Goal: Task Accomplishment & Management: Manage account settings

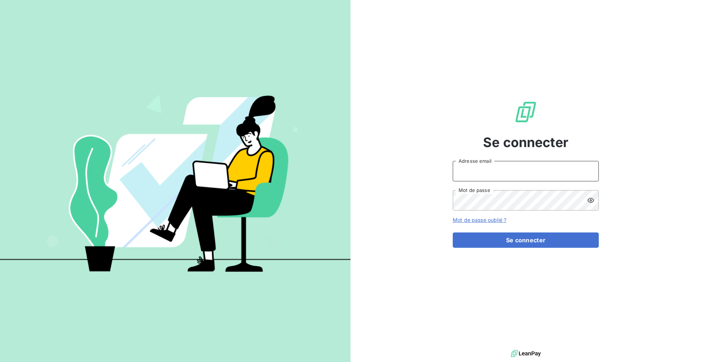
click at [488, 173] on input "Adresse email" at bounding box center [526, 171] width 146 height 20
type input "admin@sonatelfixe"
click at [453, 233] on button "Se connecter" at bounding box center [526, 240] width 146 height 15
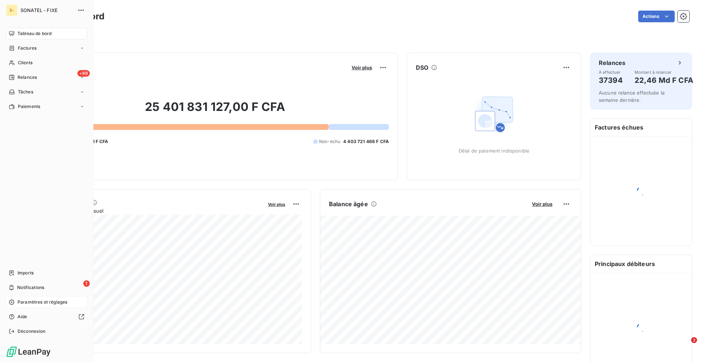
click at [33, 305] on span "Paramètres et réglages" at bounding box center [43, 302] width 50 height 7
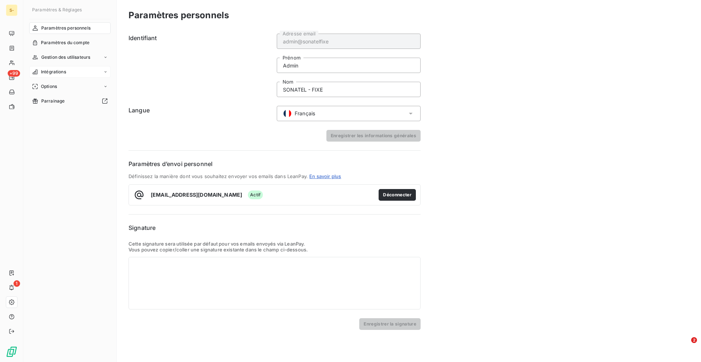
click at [53, 73] on span "Intégrations" at bounding box center [53, 72] width 25 height 7
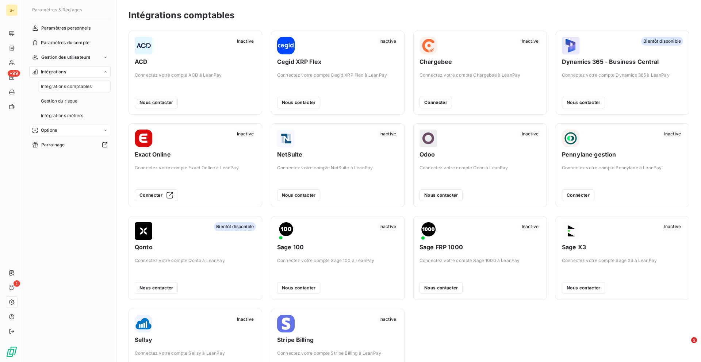
click at [53, 131] on span "Options" at bounding box center [49, 130] width 16 height 7
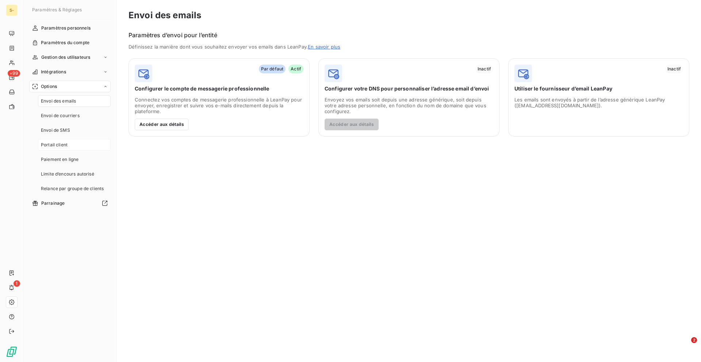
click at [61, 150] on div "Portail client" at bounding box center [74, 145] width 73 height 12
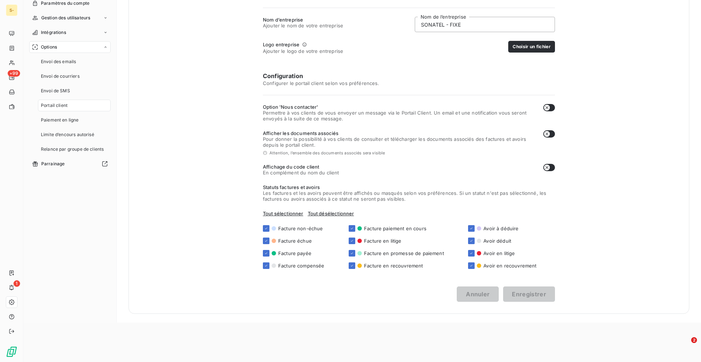
scroll to position [42, 0]
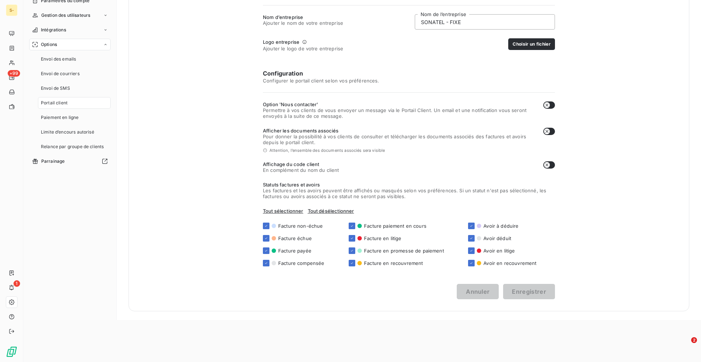
click at [296, 104] on span "Option 'Nous contacter'" at bounding box center [400, 104] width 274 height 6
click at [343, 116] on span "Permettre à vos clients de vous envoyer un message via le Portail Client. Un em…" at bounding box center [400, 113] width 274 height 12
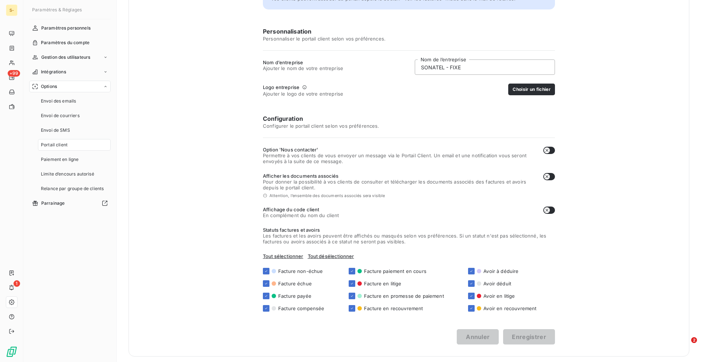
scroll to position [89, 0]
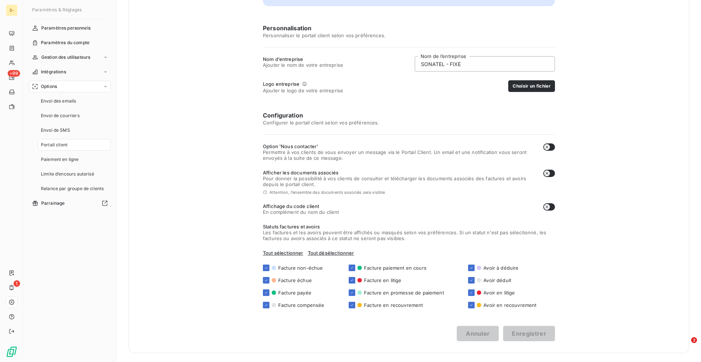
click at [551, 174] on button "button" at bounding box center [549, 173] width 12 height 7
click at [551, 174] on icon "button" at bounding box center [551, 173] width 6 height 6
click at [551, 174] on button "button" at bounding box center [549, 173] width 12 height 7
click at [551, 174] on icon "button" at bounding box center [551, 173] width 6 height 6
click at [551, 174] on button "button" at bounding box center [549, 173] width 12 height 7
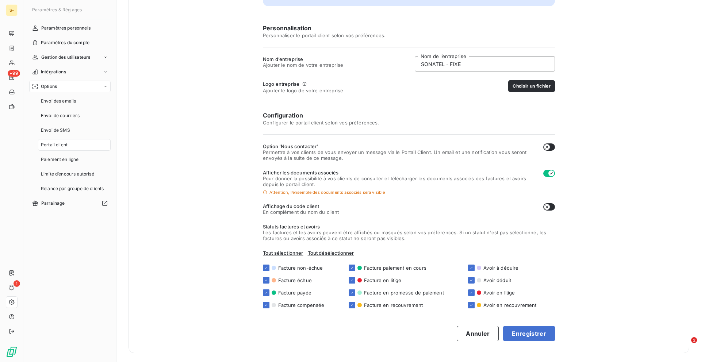
click at [551, 174] on icon "button" at bounding box center [551, 173] width 6 height 6
checkbox input "false"
click at [549, 204] on icon "button" at bounding box center [547, 207] width 6 height 6
click at [549, 204] on icon "button" at bounding box center [551, 207] width 6 height 6
checkbox input "false"
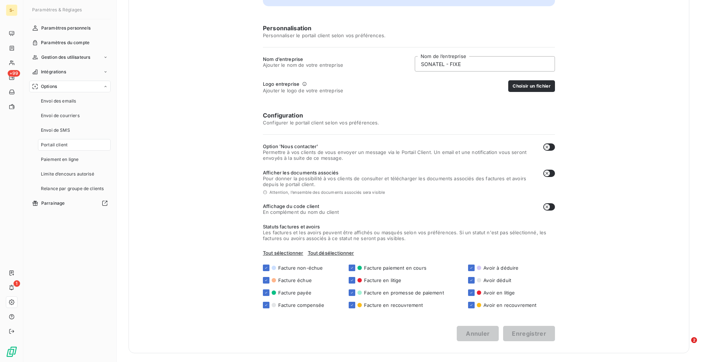
click at [290, 147] on span "Option 'Nous contacter'" at bounding box center [400, 146] width 274 height 6
copy span "Option 'Nous contacter'"
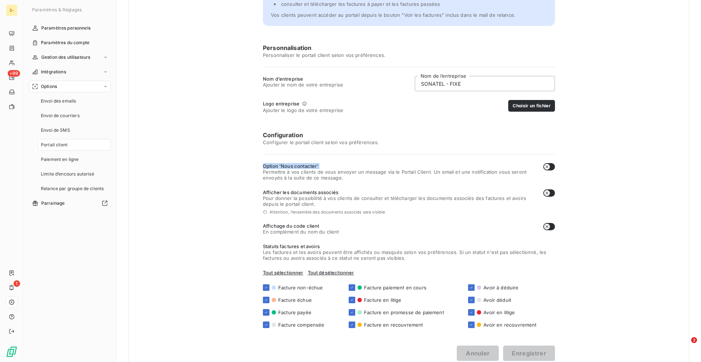
scroll to position [70, 0]
